Goal: Task Accomplishment & Management: Use online tool/utility

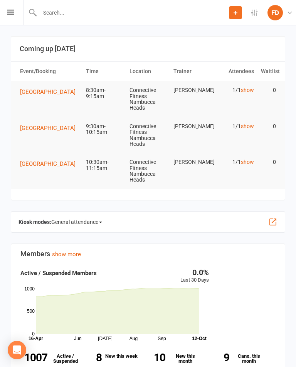
click at [241, 95] on td "1/1 show" at bounding box center [235, 90] width 44 height 18
click at [247, 88] on link "show" at bounding box center [246, 90] width 13 height 6
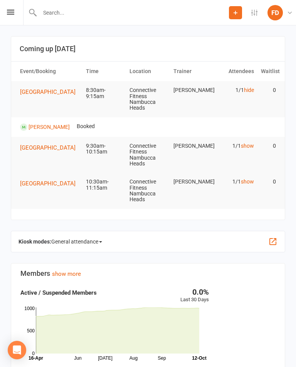
click at [13, 8] on div "Prospect Member Non-attending contact Class / event Appointment Task Bulk messa…" at bounding box center [148, 12] width 296 height 25
click at [9, 13] on icon at bounding box center [10, 12] width 7 height 5
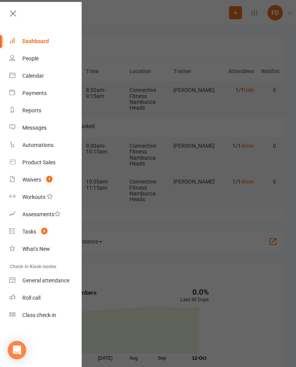
click at [60, 283] on div "General attendance" at bounding box center [45, 280] width 47 height 6
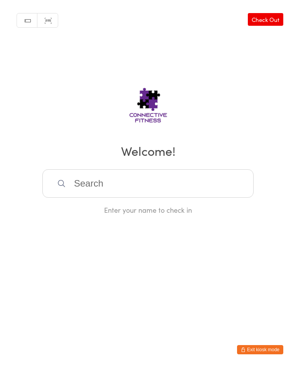
click at [137, 185] on input "search" at bounding box center [147, 183] width 211 height 28
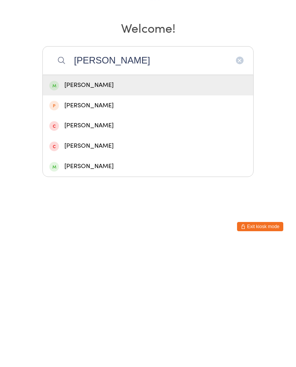
type input "Binay"
click at [123, 203] on div "Binay Kumar" at bounding box center [147, 208] width 197 height 10
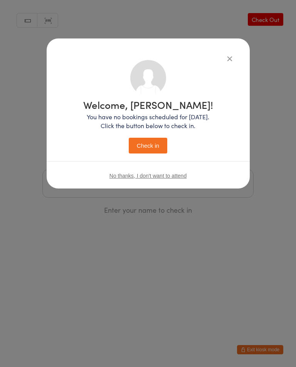
click at [151, 143] on button "Check in" at bounding box center [148, 146] width 38 height 16
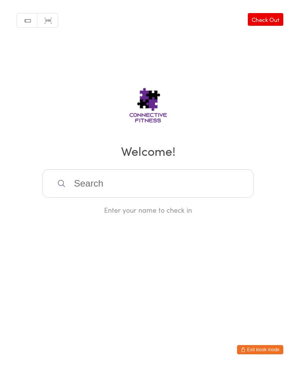
click at [119, 184] on input "search" at bounding box center [147, 183] width 211 height 28
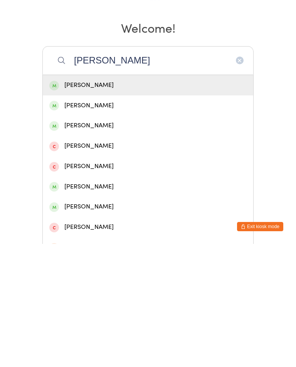
type input "Luke"
click at [80, 203] on div "Luke Hayes" at bounding box center [147, 208] width 197 height 10
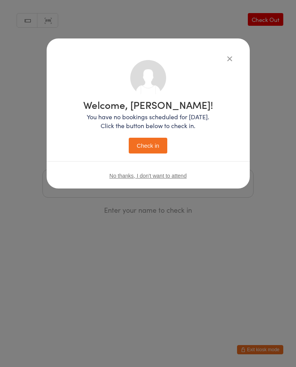
click at [144, 145] on button "Check in" at bounding box center [148, 146] width 38 height 16
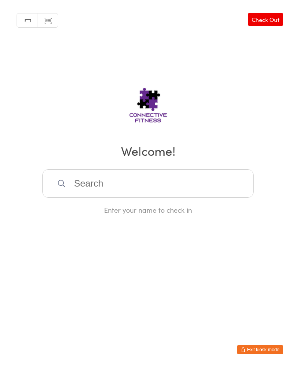
click at [139, 177] on input "search" at bounding box center [147, 183] width 211 height 28
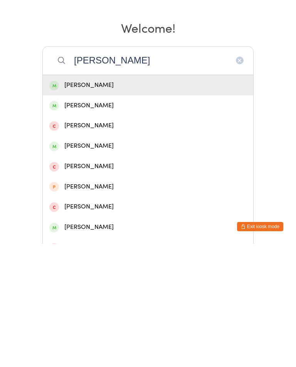
type input "Meg"
click at [105, 203] on div "Meg Grange" at bounding box center [147, 208] width 197 height 10
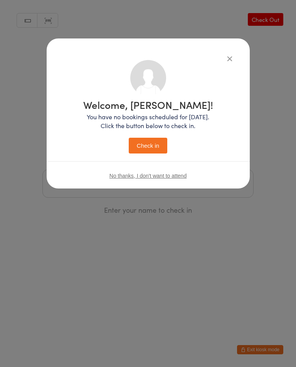
click at [153, 146] on button "Check in" at bounding box center [148, 146] width 38 height 16
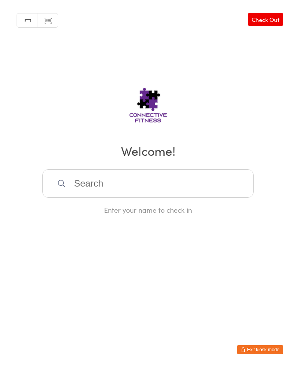
click at [261, 18] on link "Check Out" at bounding box center [264, 19] width 35 height 13
click at [152, 183] on input "search" at bounding box center [147, 183] width 211 height 28
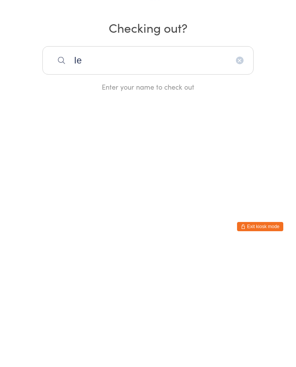
type input "I"
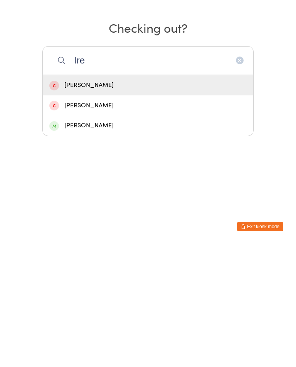
type input "Ire"
click at [82, 244] on div "Kristi Ireland" at bounding box center [147, 249] width 197 height 10
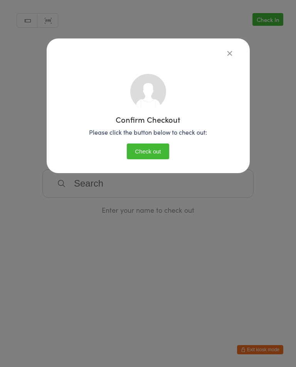
click at [151, 154] on button "Check out" at bounding box center [148, 152] width 42 height 16
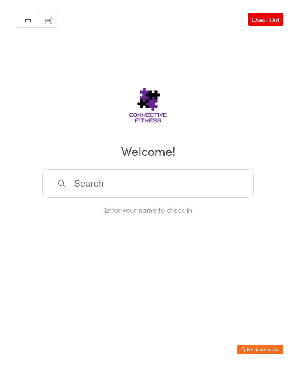
click at [145, 192] on input "search" at bounding box center [147, 183] width 211 height 28
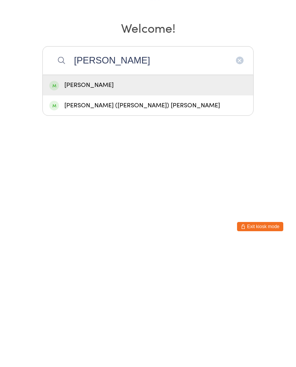
type input "Jim"
click at [136, 224] on div "Jim (Howard) McCullagh" at bounding box center [147, 229] width 197 height 10
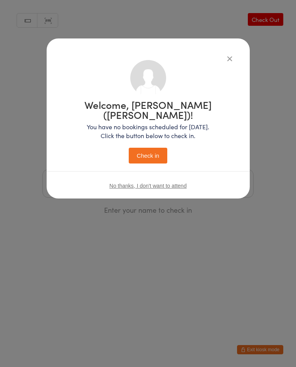
click at [155, 150] on button "Check in" at bounding box center [148, 156] width 38 height 16
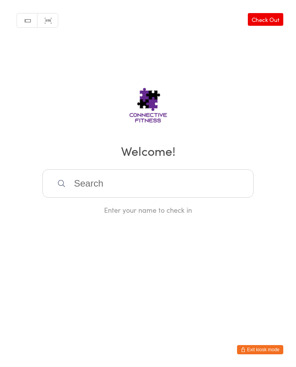
click at [191, 190] on input "search" at bounding box center [147, 183] width 211 height 28
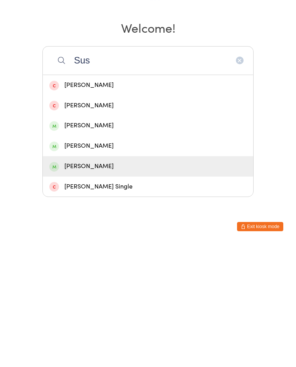
type input "Sus"
click at [109, 284] on div "Susie Temple-Smith" at bounding box center [147, 289] width 197 height 10
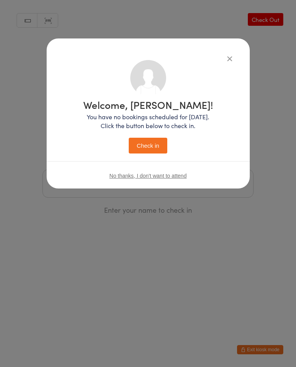
click at [155, 144] on button "Check in" at bounding box center [148, 146] width 38 height 16
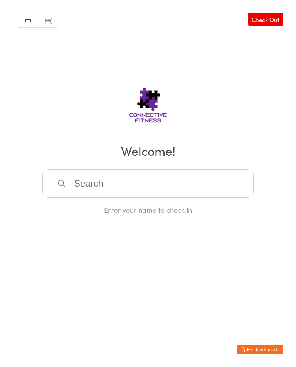
click at [82, 187] on input "search" at bounding box center [147, 183] width 211 height 28
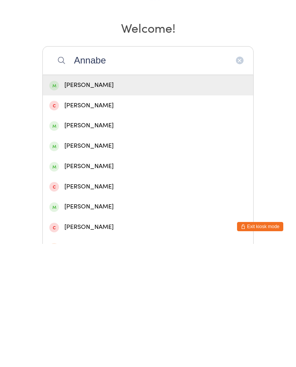
type input "Annabe"
click at [100, 203] on div "Annabelle Spear" at bounding box center [147, 208] width 197 height 10
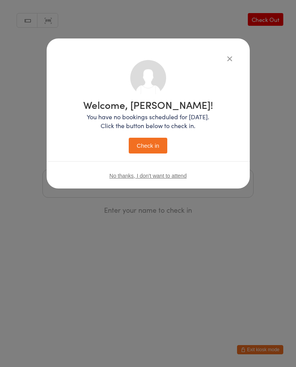
click at [147, 150] on button "Check in" at bounding box center [148, 146] width 38 height 16
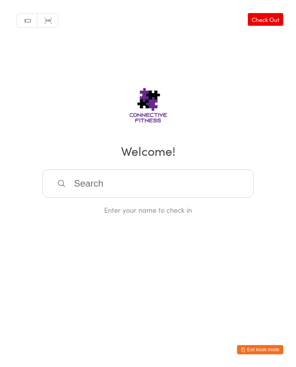
click at [147, 179] on input "search" at bounding box center [147, 183] width 211 height 28
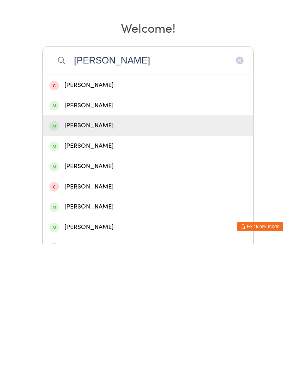
type input "Michael"
click at [107, 244] on div "Michael Rowles" at bounding box center [147, 249] width 197 height 10
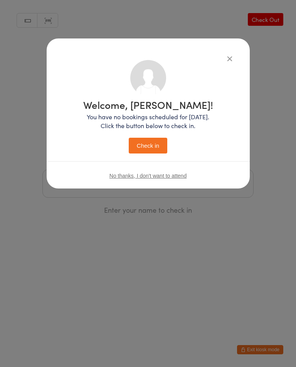
click at [152, 144] on button "Check in" at bounding box center [148, 146] width 38 height 16
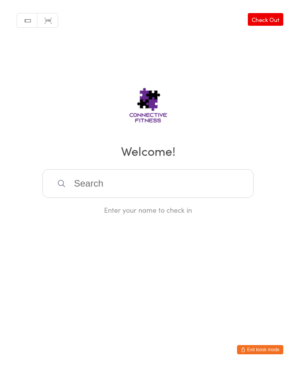
click at [272, 19] on link "Check Out" at bounding box center [264, 19] width 35 height 13
click at [209, 192] on input "search" at bounding box center [147, 183] width 211 height 28
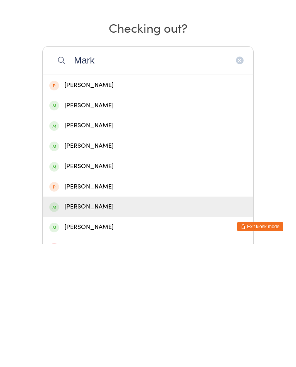
type input "Mark"
click at [88, 325] on div "[PERSON_NAME]" at bounding box center [147, 330] width 197 height 10
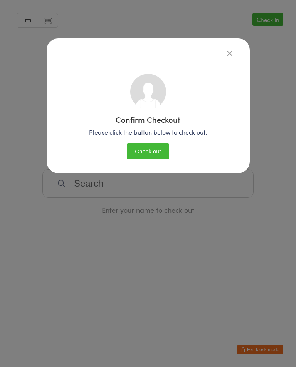
click at [157, 148] on button "Check out" at bounding box center [148, 152] width 42 height 16
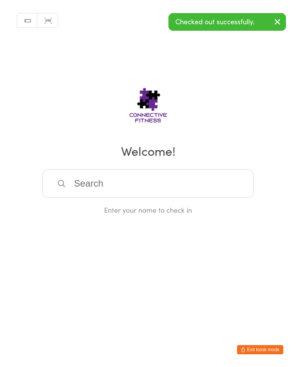
click at [167, 181] on input "search" at bounding box center [147, 183] width 211 height 28
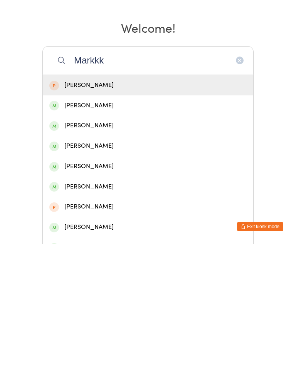
type input "Markkk"
click at [112, 345] on div "[PERSON_NAME]" at bounding box center [147, 350] width 197 height 10
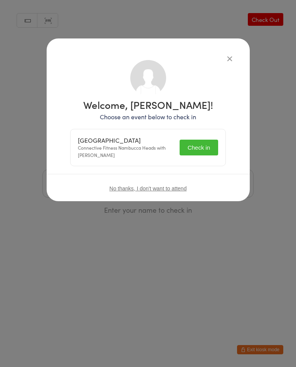
click at [207, 147] on button "Check in" at bounding box center [198, 148] width 38 height 16
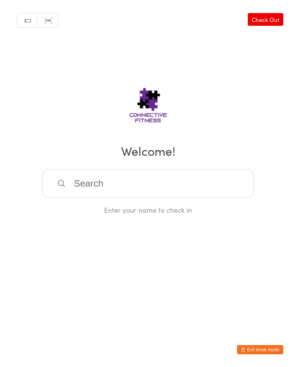
click at [165, 175] on input "search" at bounding box center [147, 183] width 211 height 28
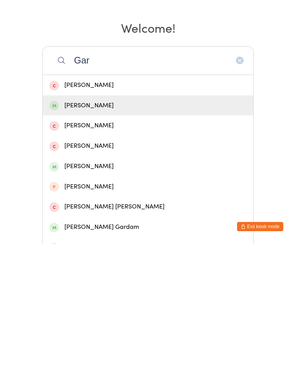
type input "Gar"
click at [113, 224] on div "Gareth Logan" at bounding box center [147, 229] width 197 height 10
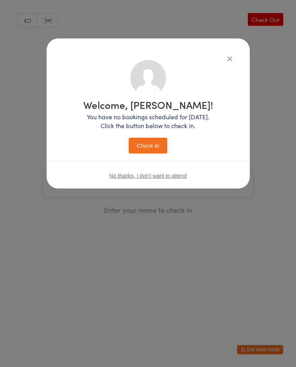
click at [152, 144] on button "Check in" at bounding box center [148, 146] width 38 height 16
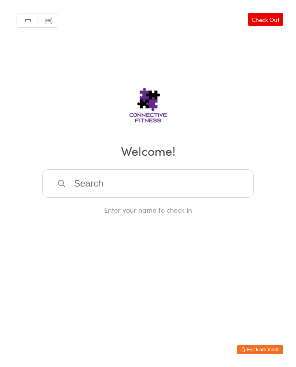
click at [96, 190] on input "search" at bounding box center [147, 183] width 211 height 28
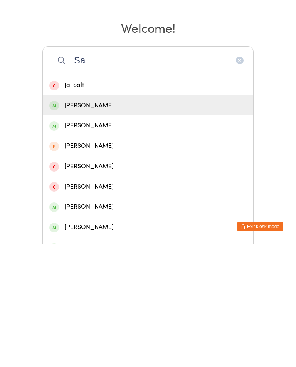
type input "Sa"
click at [87, 224] on div "Sam Field" at bounding box center [147, 229] width 197 height 10
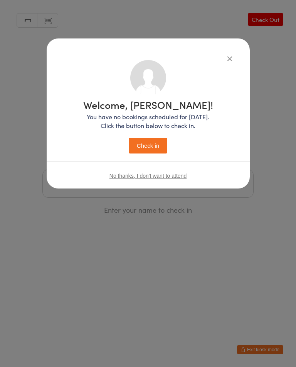
click at [167, 135] on div "Welcome, Sam! You have no bookings scheduled for today. Click the button below …" at bounding box center [148, 127] width 130 height 54
click at [132, 141] on button "Check in" at bounding box center [148, 146] width 38 height 16
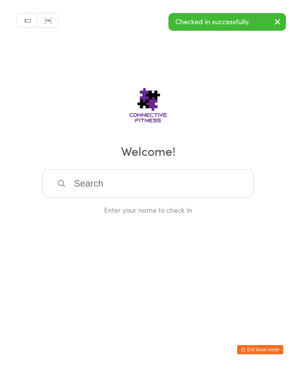
click at [115, 176] on input "search" at bounding box center [147, 183] width 211 height 28
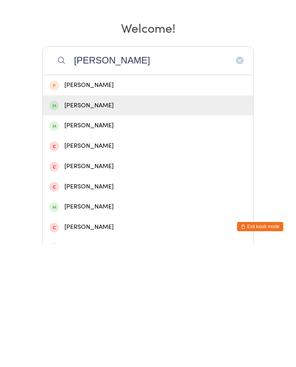
type input "Brod"
click at [90, 224] on div "[PERSON_NAME]" at bounding box center [147, 229] width 197 height 10
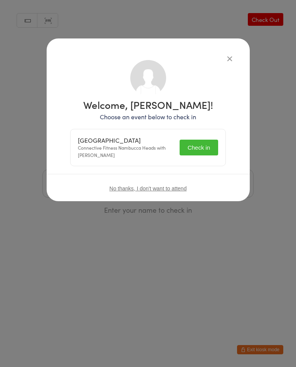
click at [195, 145] on button "Check in" at bounding box center [198, 148] width 38 height 16
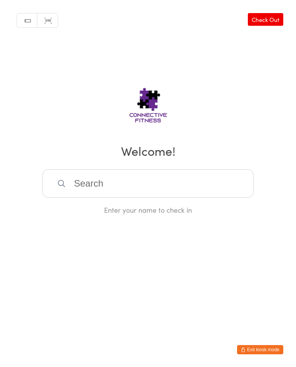
click at [200, 183] on input "search" at bounding box center [147, 183] width 211 height 28
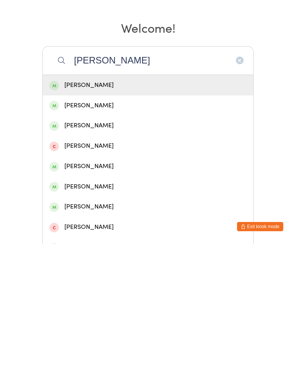
type input "Winn"
click at [103, 203] on div "Winnie Welsh" at bounding box center [147, 208] width 197 height 10
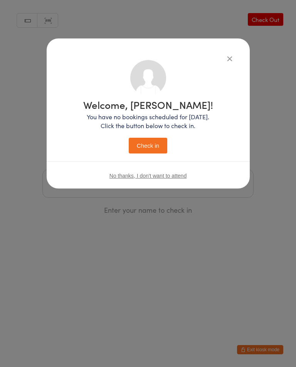
click at [134, 149] on button "Check in" at bounding box center [148, 146] width 38 height 16
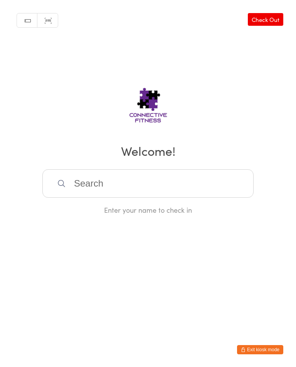
click at [100, 189] on input "search" at bounding box center [147, 183] width 211 height 28
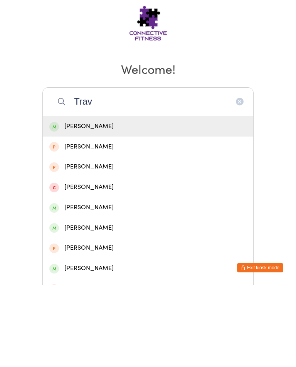
type input "Trav"
click at [81, 203] on div "Travis Pocock" at bounding box center [147, 208] width 197 height 10
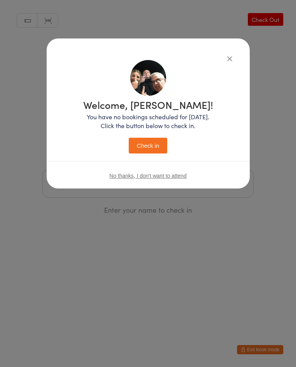
click at [150, 154] on button "Check in" at bounding box center [148, 146] width 38 height 16
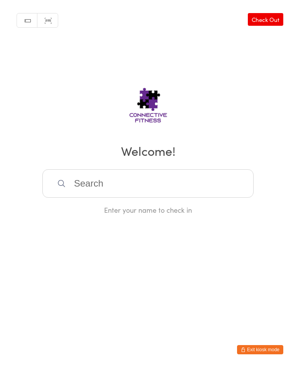
click at [124, 188] on input "search" at bounding box center [147, 183] width 211 height 28
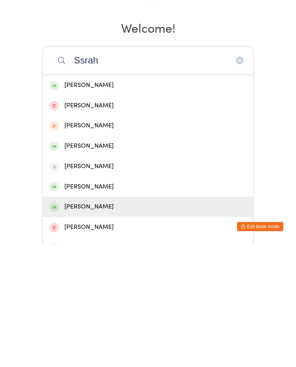
type input "Ssrah"
click at [91, 320] on div "Sarah Taylor" at bounding box center [148, 330] width 210 height 20
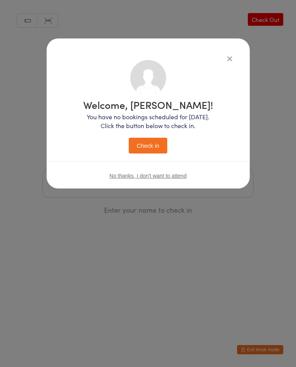
click at [154, 146] on button "Check in" at bounding box center [148, 146] width 38 height 16
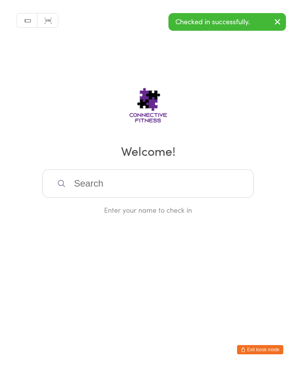
click at [82, 174] on input "search" at bounding box center [147, 183] width 211 height 28
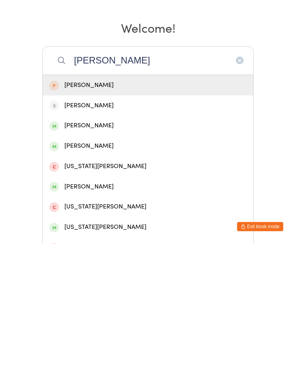
type input "Geoff"
click at [80, 244] on div "Geoffrey Taylor" at bounding box center [147, 249] width 197 height 10
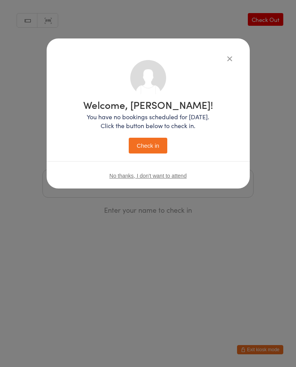
click at [144, 141] on button "Check in" at bounding box center [148, 146] width 38 height 16
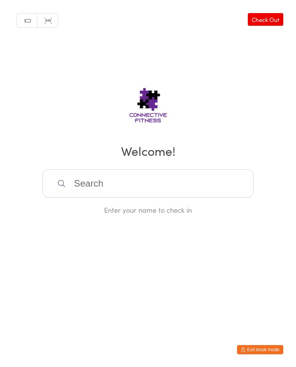
click at [145, 186] on input "search" at bounding box center [147, 183] width 211 height 28
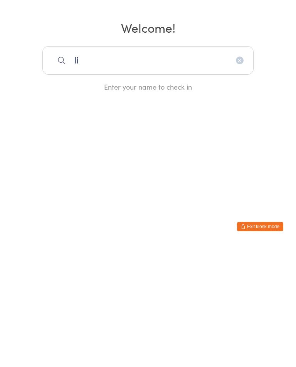
type input "I"
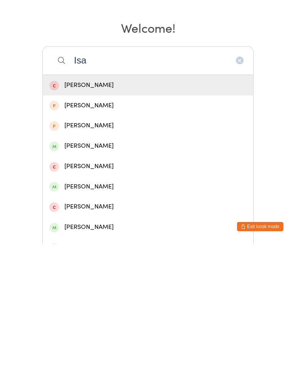
type input "Isa"
click at [98, 305] on div "[PERSON_NAME]" at bounding box center [147, 310] width 197 height 10
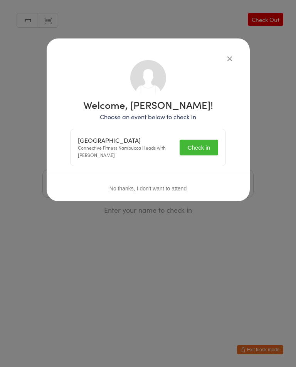
click at [197, 145] on button "Check in" at bounding box center [198, 148] width 38 height 16
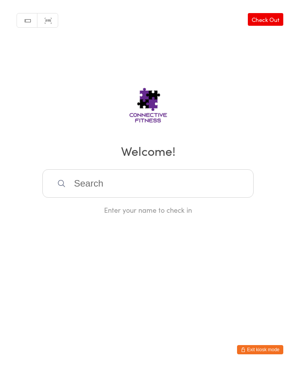
click at [169, 188] on input "search" at bounding box center [147, 183] width 211 height 28
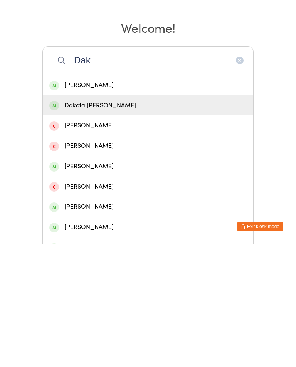
type input "Dak"
click at [82, 224] on div "Dakota Hillery" at bounding box center [147, 229] width 197 height 10
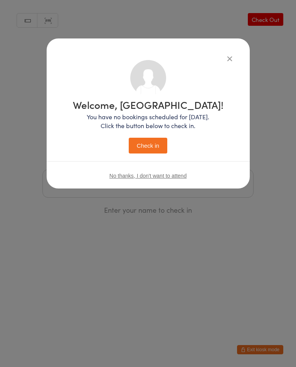
click at [149, 145] on button "Check in" at bounding box center [148, 146] width 38 height 16
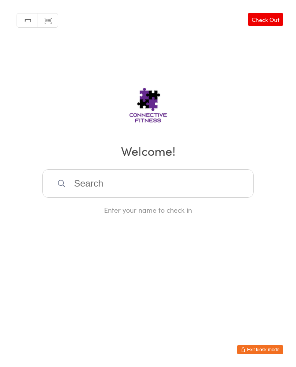
click at [145, 190] on input "search" at bounding box center [147, 183] width 211 height 28
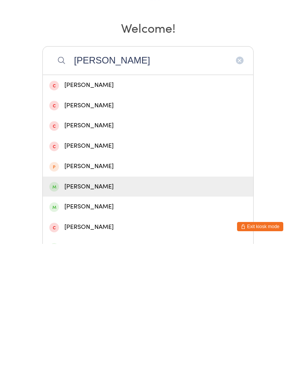
type input "Jami"
click at [95, 300] on div "Jamison Jansen" at bounding box center [148, 310] width 210 height 20
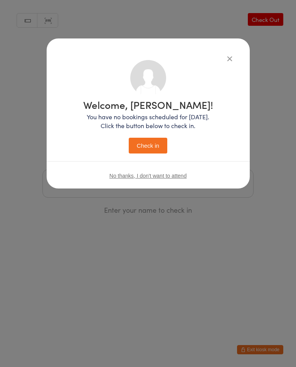
click at [152, 142] on button "Check in" at bounding box center [148, 146] width 38 height 16
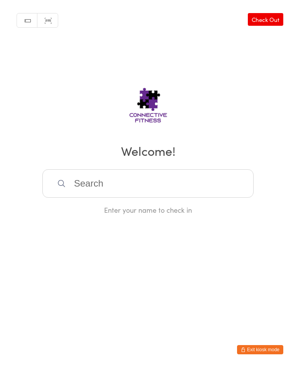
click at [208, 179] on input "search" at bounding box center [147, 183] width 211 height 28
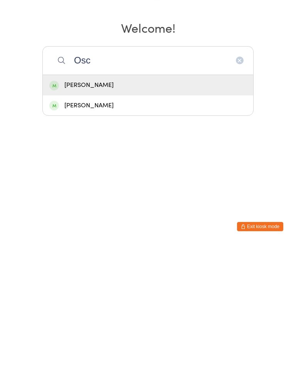
type input "Osc"
click at [100, 224] on div "[PERSON_NAME]" at bounding box center [147, 229] width 197 height 10
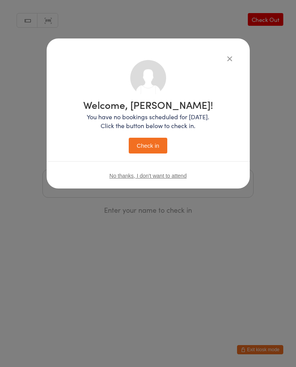
click at [154, 142] on button "Check in" at bounding box center [148, 146] width 38 height 16
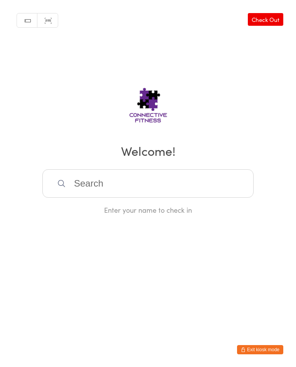
click at [180, 177] on input "search" at bounding box center [147, 183] width 211 height 28
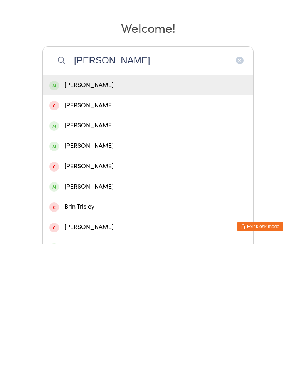
type input "Bradley"
click at [120, 203] on div "Bradley smith" at bounding box center [147, 208] width 197 height 10
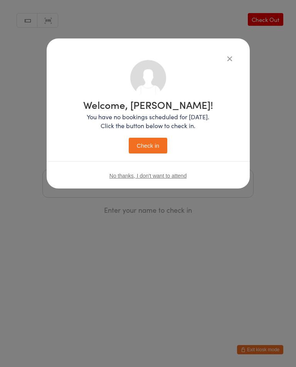
click at [152, 136] on div "Welcome, Bradley! You have no bookings scheduled for today. Click the button be…" at bounding box center [148, 127] width 130 height 54
click at [151, 140] on button "Check in" at bounding box center [148, 146] width 38 height 16
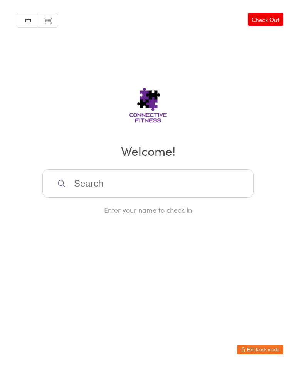
click at [162, 172] on input "search" at bounding box center [147, 183] width 211 height 28
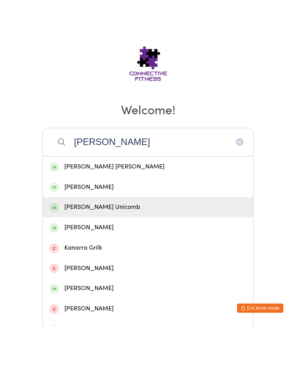
type input "Kane"
click at [96, 244] on div "Kane Unicomb" at bounding box center [147, 249] width 197 height 10
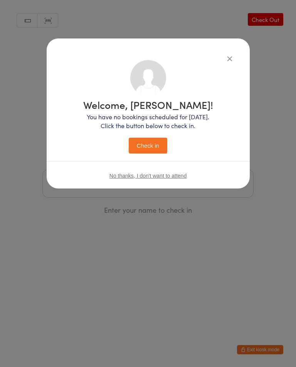
click at [159, 144] on button "Check in" at bounding box center [148, 146] width 38 height 16
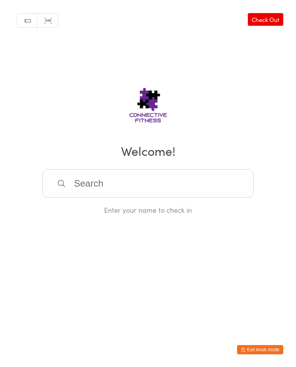
click at [210, 177] on input "search" at bounding box center [147, 183] width 211 height 28
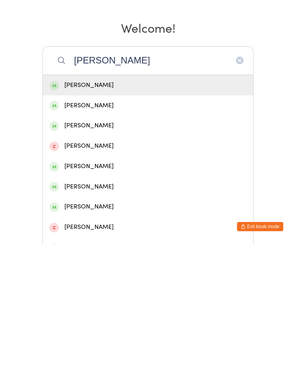
type input "Winn"
click at [107, 203] on div "Winnie Welsh" at bounding box center [147, 208] width 197 height 10
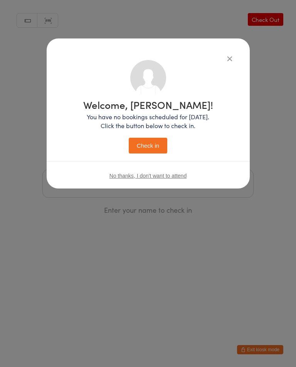
click at [151, 154] on button "Check in" at bounding box center [148, 146] width 38 height 16
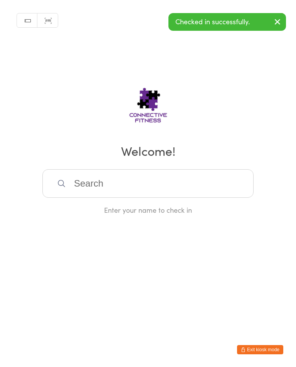
click at [281, 17] on button "button" at bounding box center [277, 22] width 17 height 18
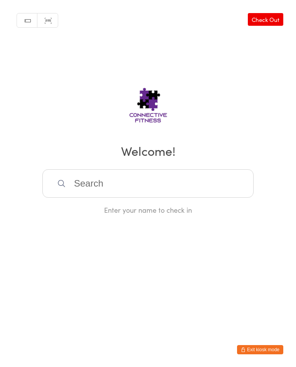
click at [271, 17] on link "Check Out" at bounding box center [264, 19] width 35 height 13
click at [102, 186] on input "search" at bounding box center [147, 183] width 211 height 28
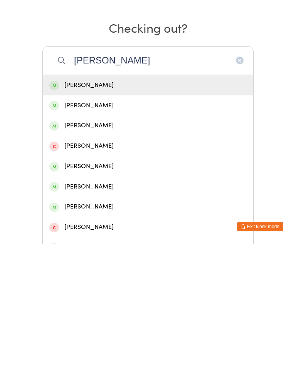
type input "Winn"
click at [107, 203] on div "Winnie Welsh" at bounding box center [147, 208] width 197 height 10
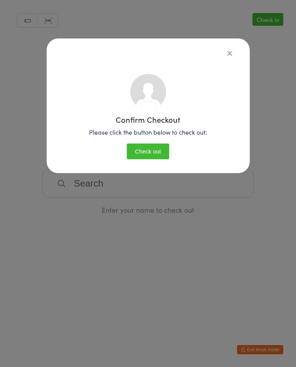
click at [151, 153] on button "Check out" at bounding box center [148, 152] width 42 height 16
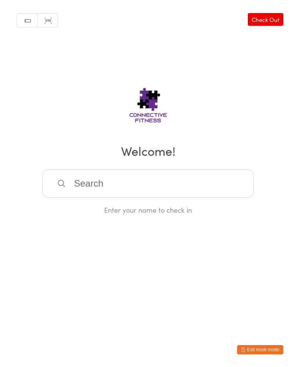
click at [221, 190] on input "search" at bounding box center [147, 183] width 211 height 28
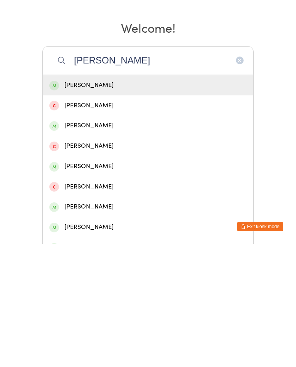
type input "Joe"
click at [120, 203] on div "Joe Borg" at bounding box center [147, 208] width 197 height 10
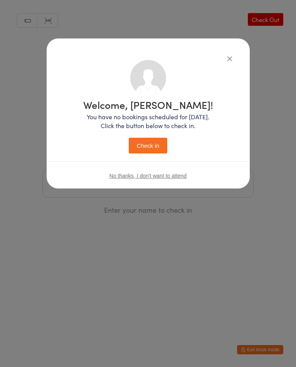
click at [151, 147] on button "Check in" at bounding box center [148, 146] width 38 height 16
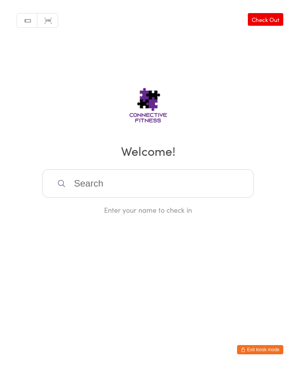
click at [214, 189] on input "search" at bounding box center [147, 183] width 211 height 28
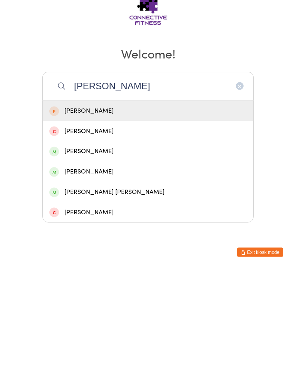
type input "Lisa"
click at [89, 264] on div "[PERSON_NAME]" at bounding box center [147, 269] width 197 height 10
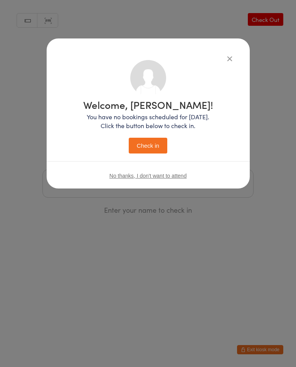
click at [149, 149] on button "Check in" at bounding box center [148, 146] width 38 height 16
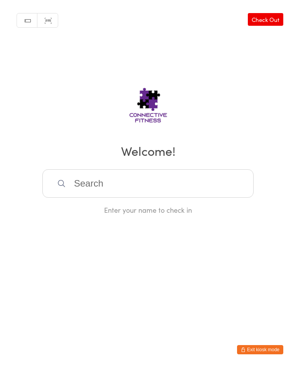
click at [136, 183] on input "search" at bounding box center [147, 183] width 211 height 28
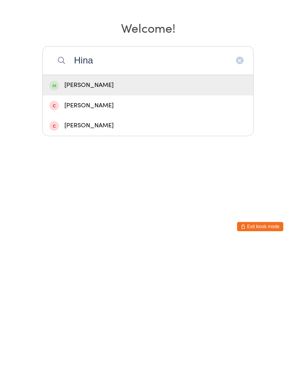
type input "Hina"
click at [146, 198] on div "Hina Kouser" at bounding box center [148, 208] width 210 height 20
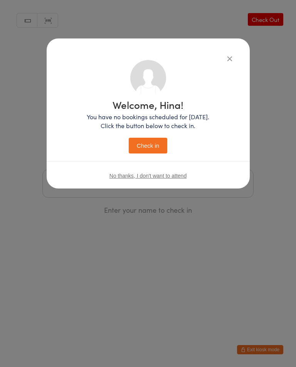
click at [154, 143] on button "Check in" at bounding box center [148, 146] width 38 height 16
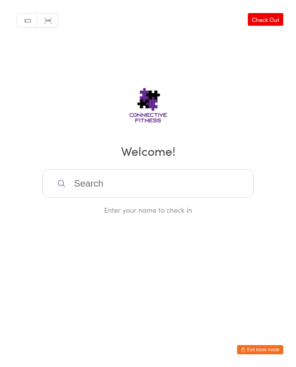
click at [105, 180] on input "search" at bounding box center [147, 183] width 211 height 28
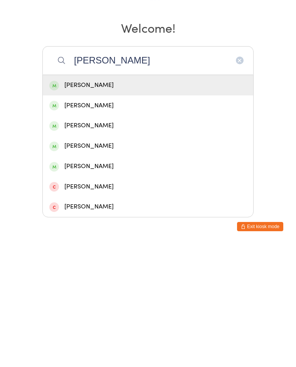
type input "Darcy"
click at [115, 198] on div "Darcy Milne" at bounding box center [148, 208] width 210 height 20
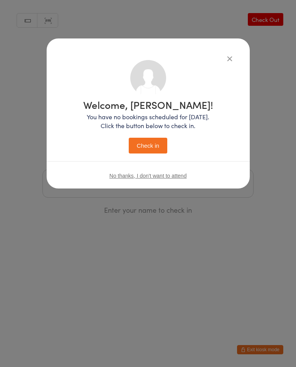
click at [164, 143] on button "Check in" at bounding box center [148, 146] width 38 height 16
